Goal: Find specific page/section: Find specific page/section

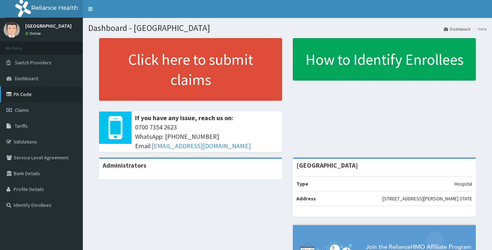
click at [25, 94] on link "PA Code" at bounding box center [41, 94] width 83 height 16
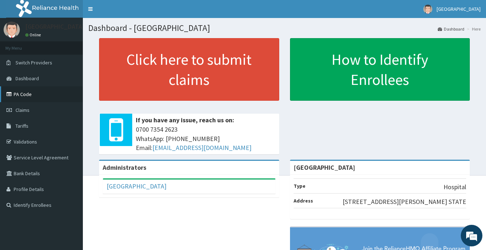
click at [27, 95] on link "PA Code" at bounding box center [41, 94] width 83 height 16
